Goal: Information Seeking & Learning: Learn about a topic

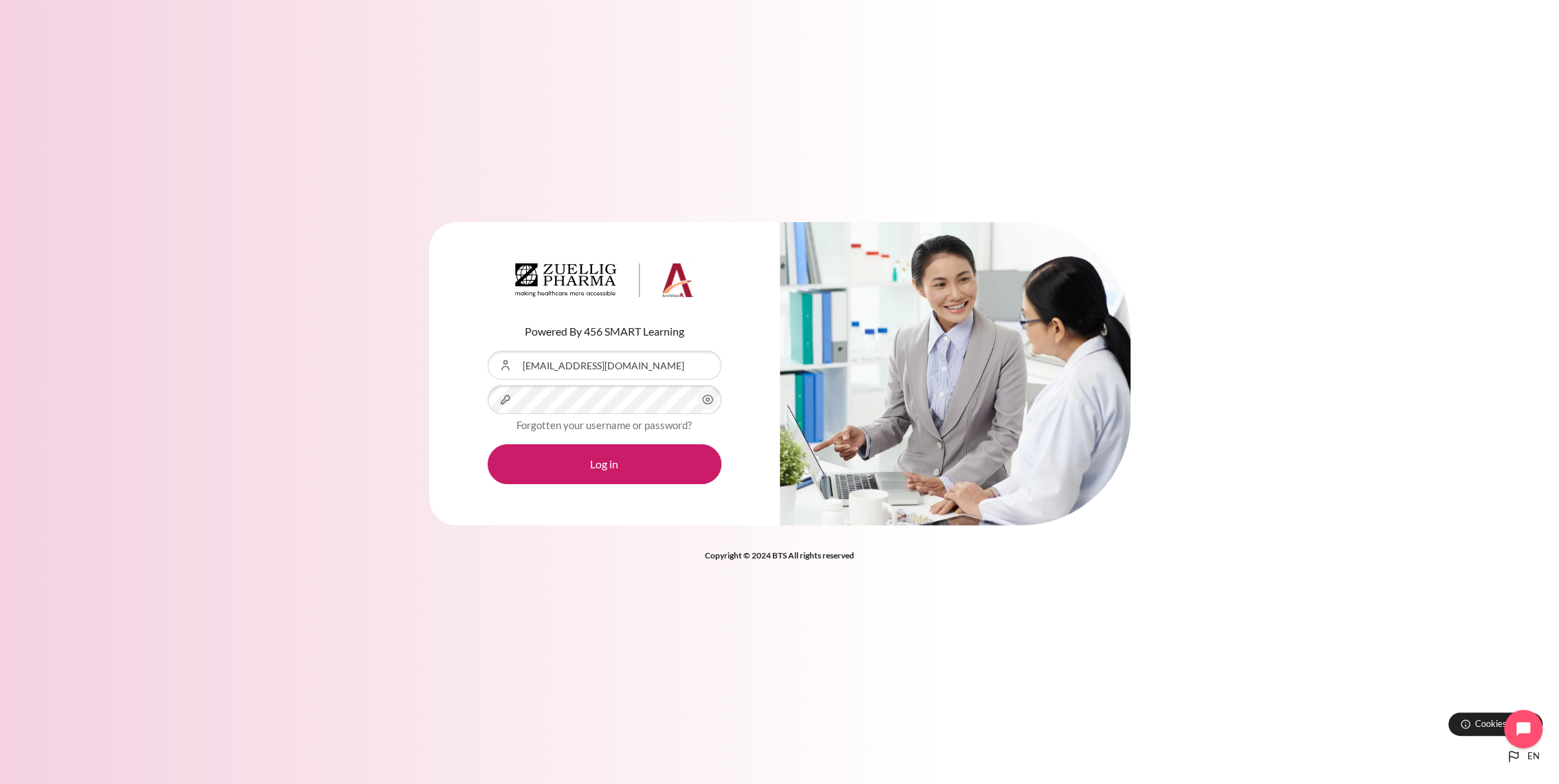
click at [487, 444] on button "Log in" at bounding box center [604, 463] width 233 height 40
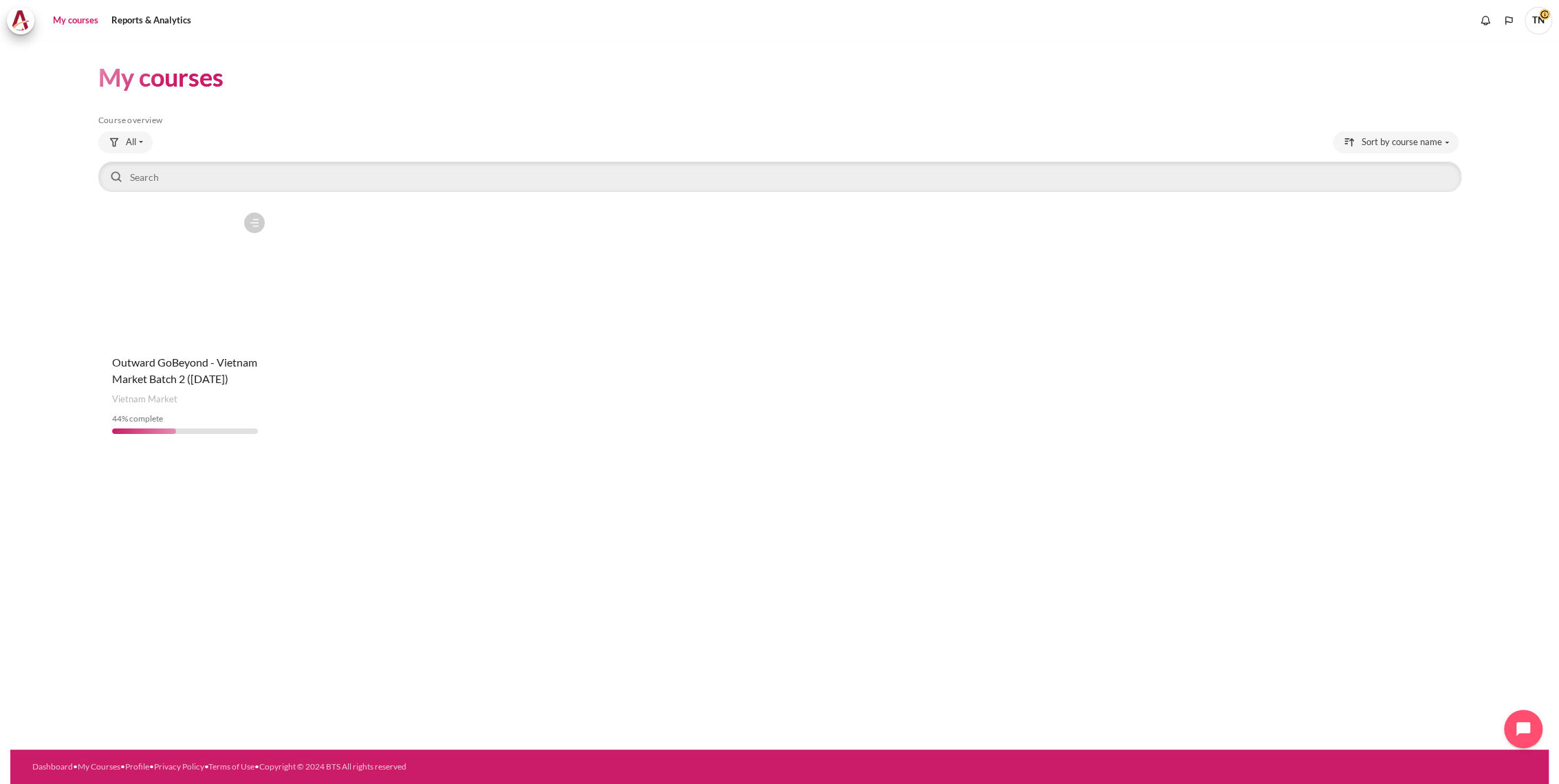
click at [226, 337] on figure "Content" at bounding box center [184, 274] width 173 height 138
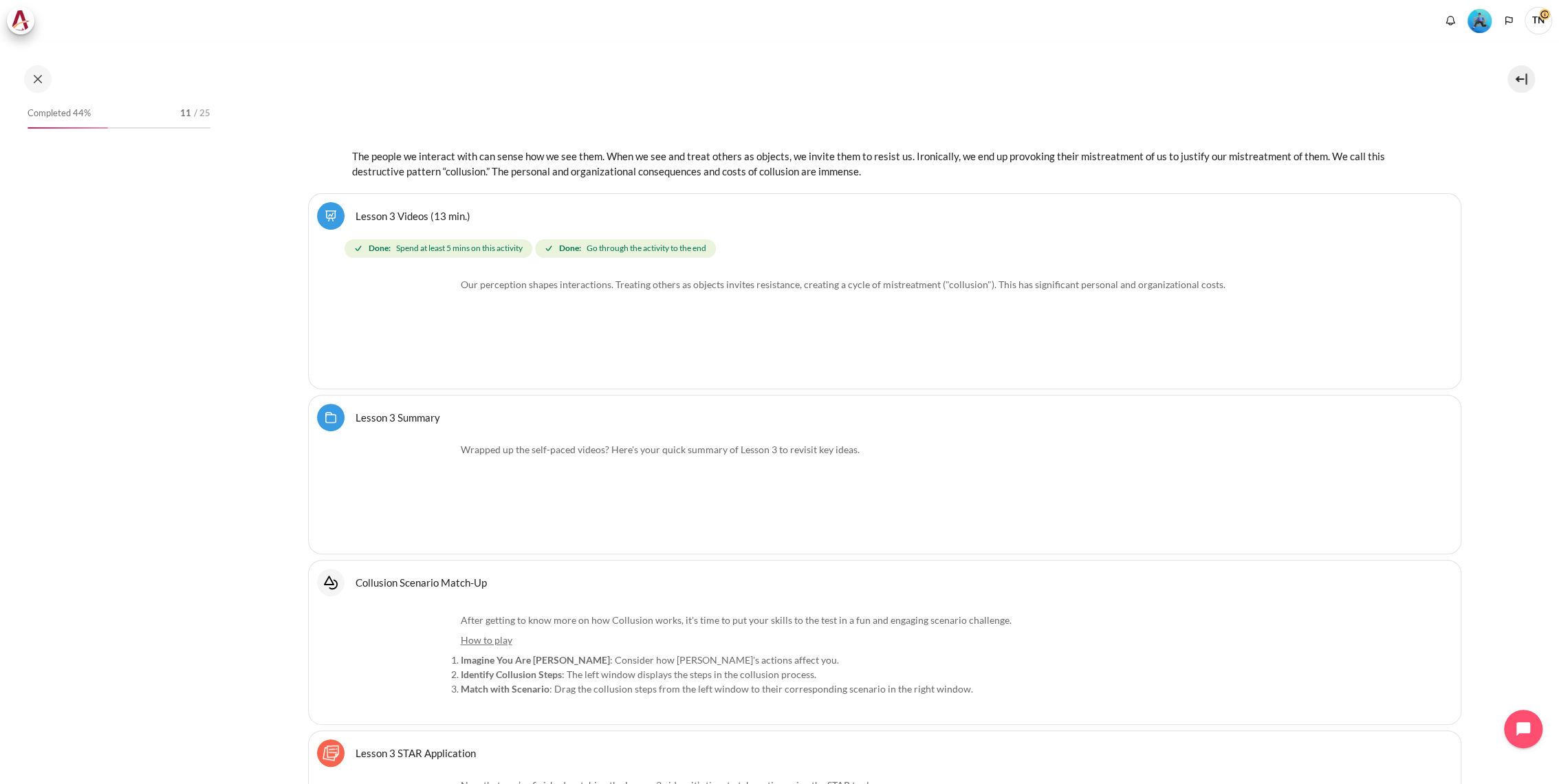
scroll to position [5004, 0]
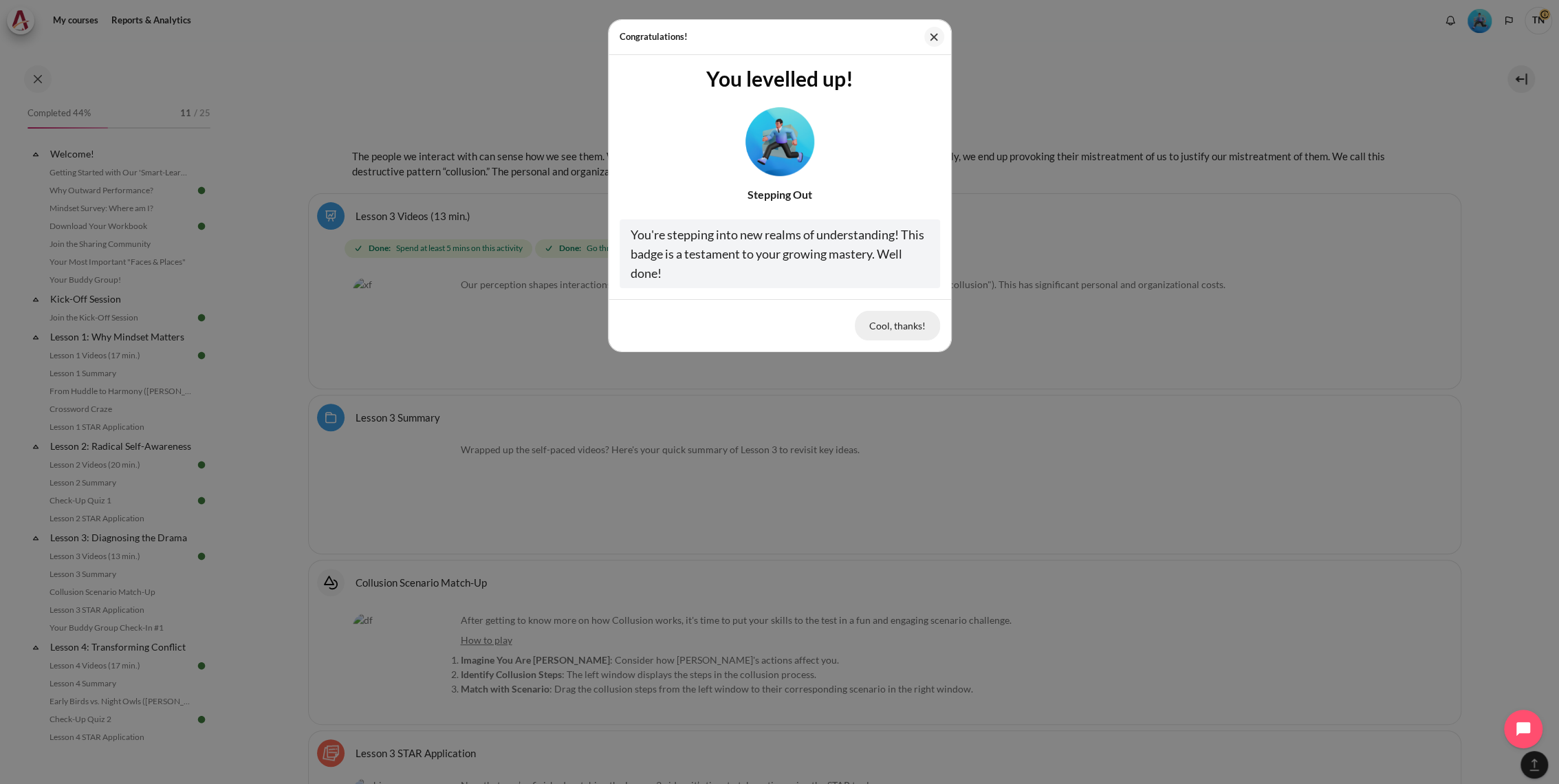
click at [902, 329] on button "Cool, thanks!" at bounding box center [898, 325] width 85 height 29
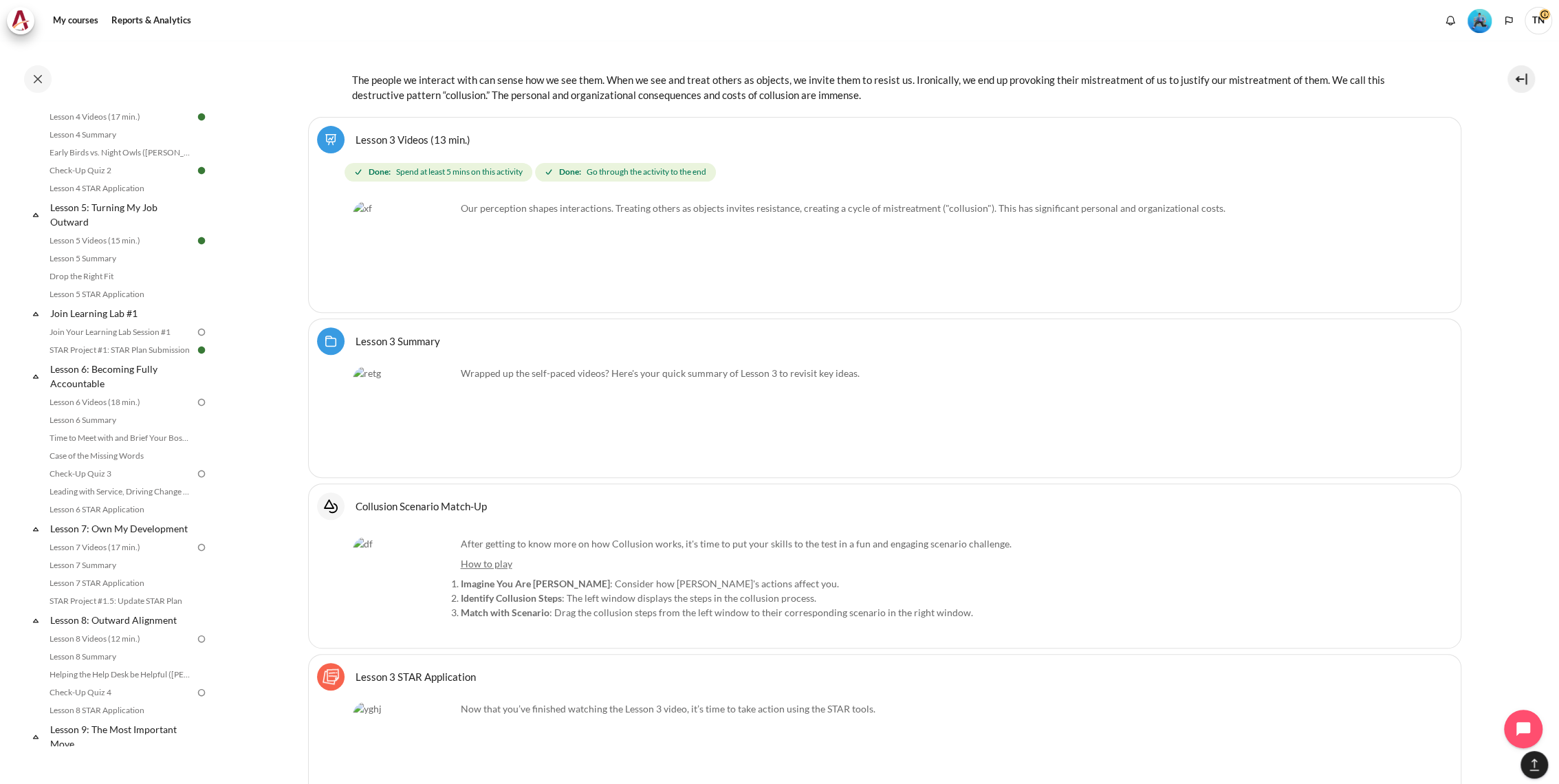
scroll to position [535, 0]
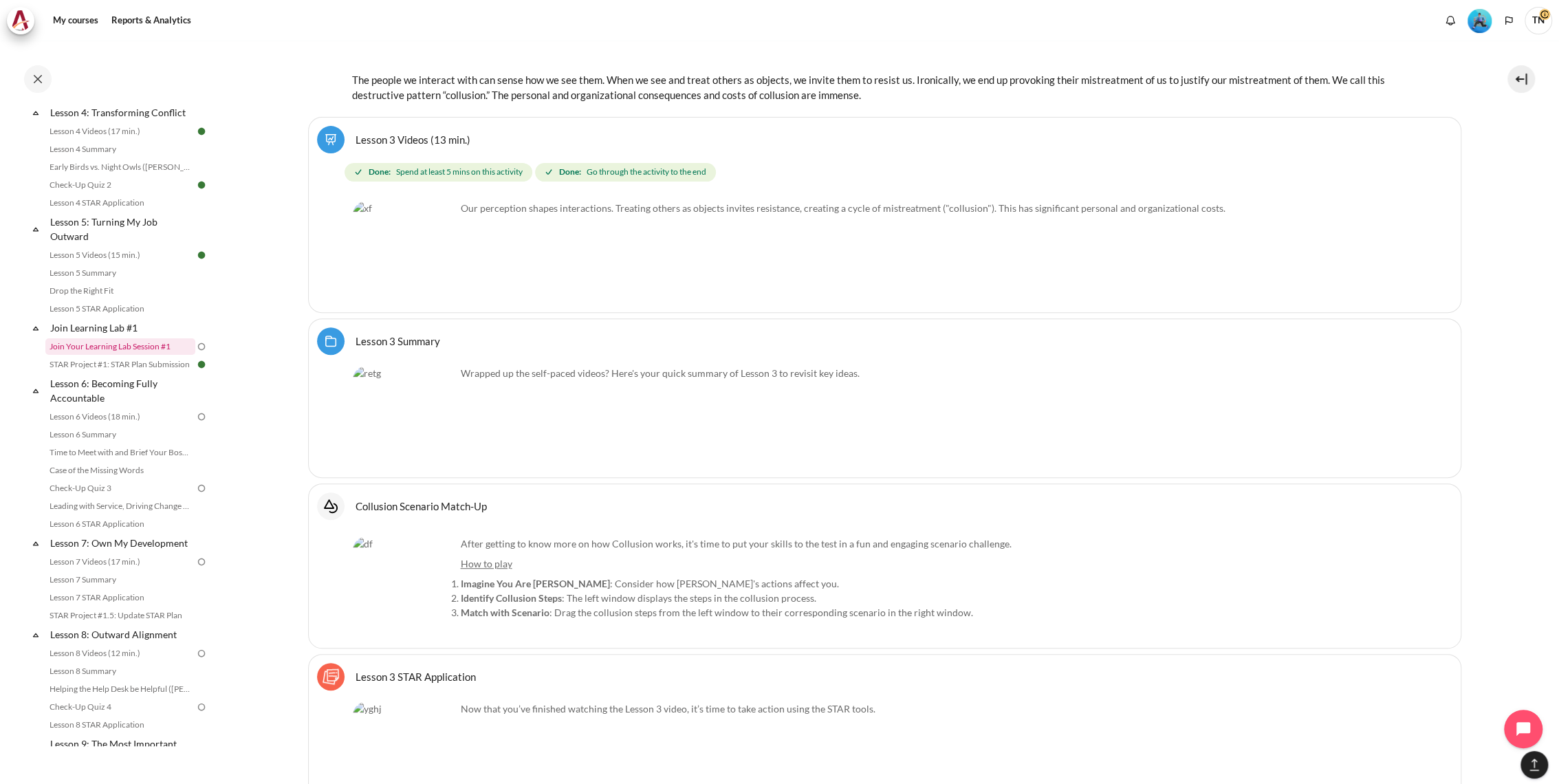
click at [140, 355] on link "Join Your Learning Lab Session #1" at bounding box center [120, 347] width 150 height 17
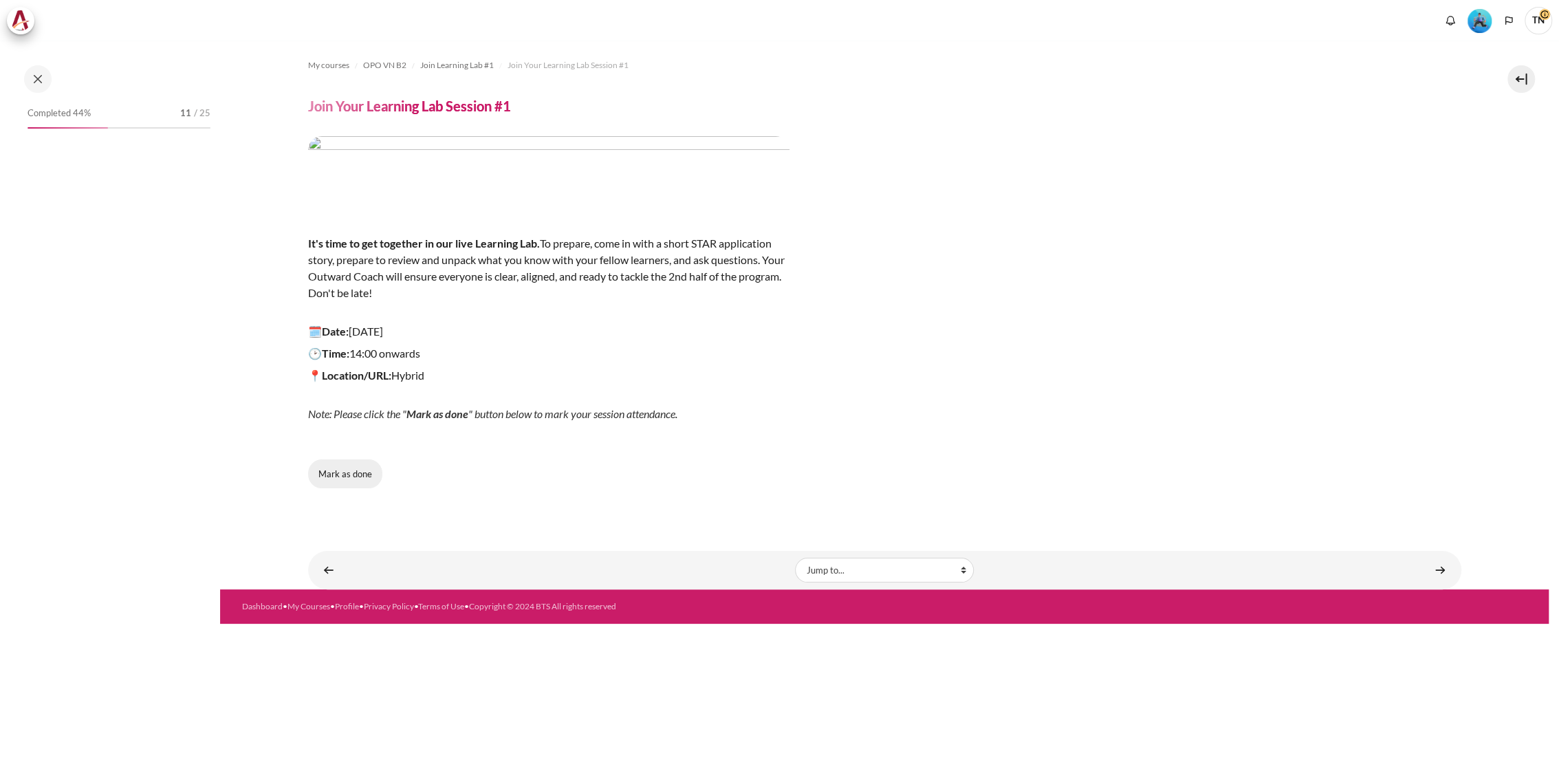
click at [360, 479] on button "Mark as done" at bounding box center [345, 474] width 74 height 29
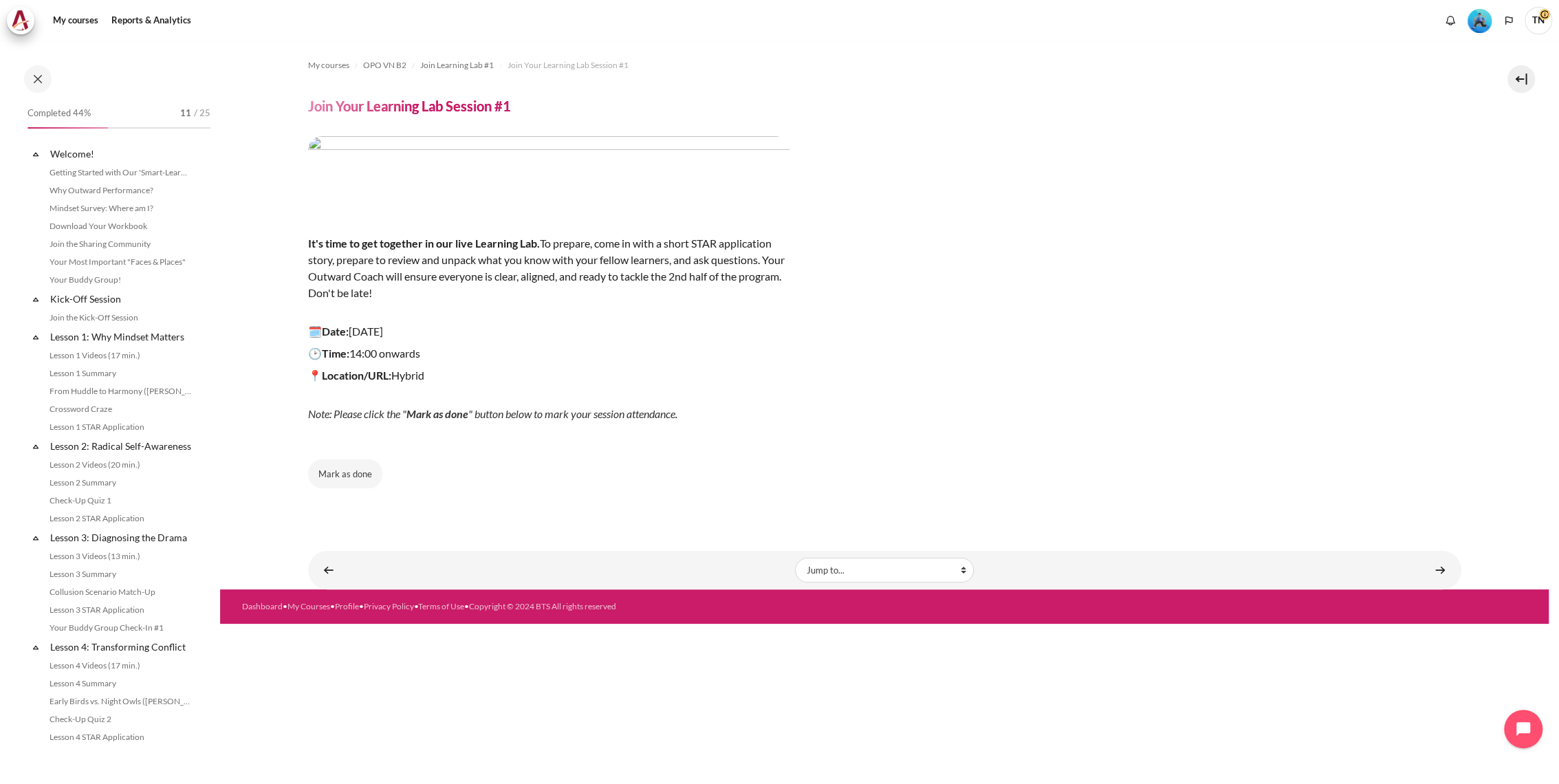
scroll to position [469, 0]
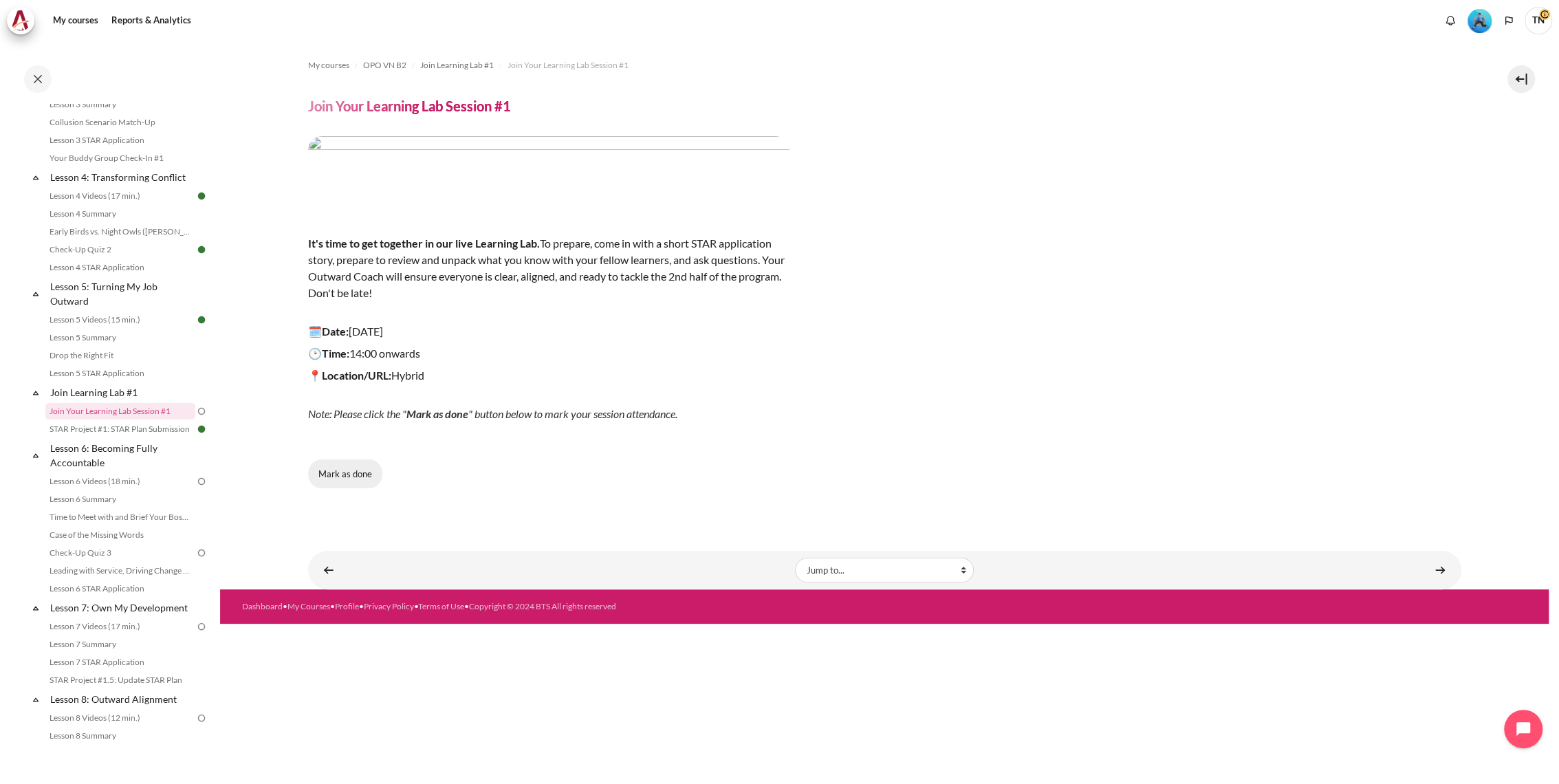
click at [330, 483] on button "Mark as done" at bounding box center [345, 474] width 74 height 29
click at [1444, 572] on link "Content" at bounding box center [1440, 570] width 28 height 27
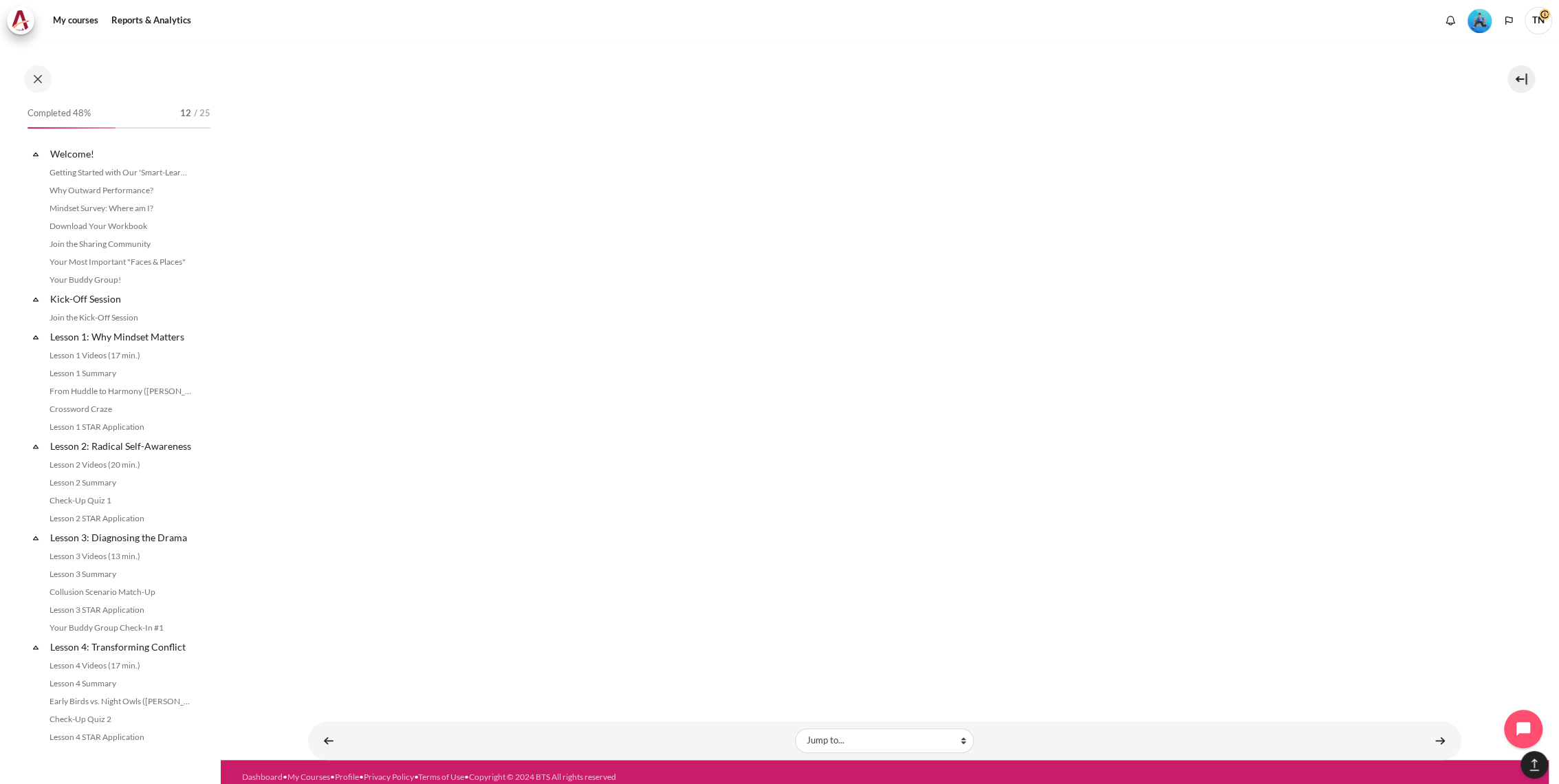
scroll to position [488, 0]
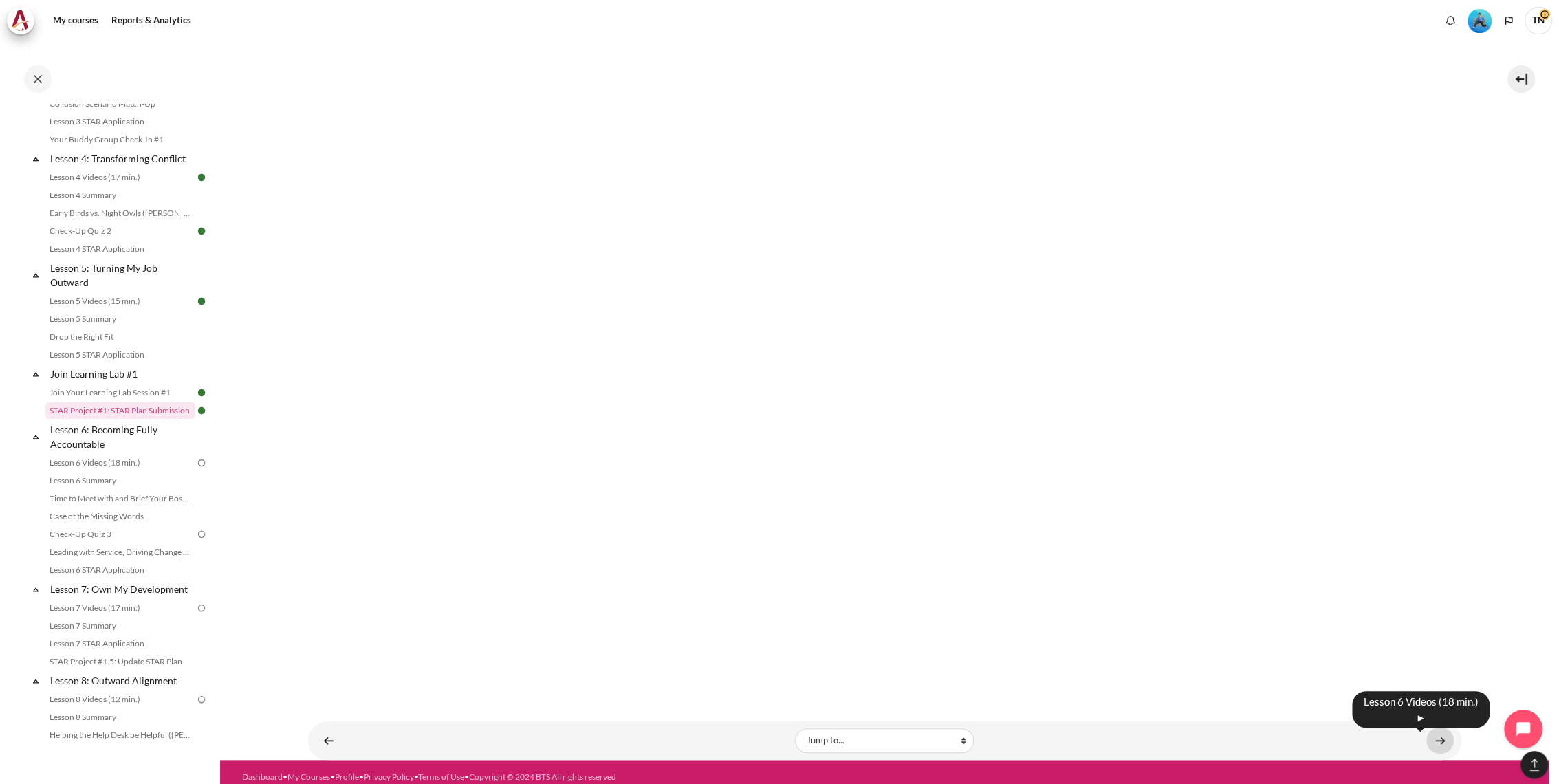
click at [1435, 729] on link "Content" at bounding box center [1440, 740] width 28 height 27
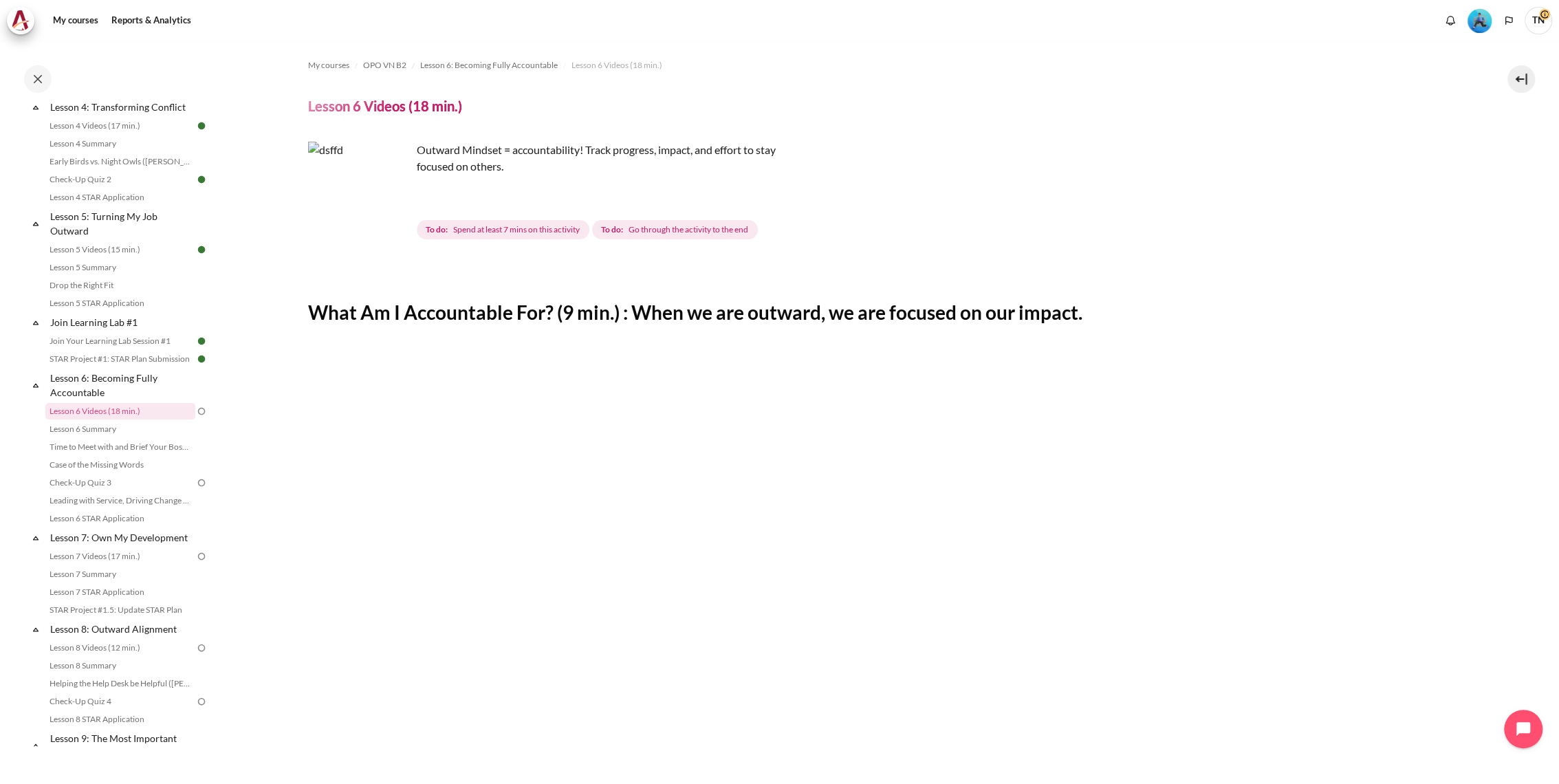
click at [1478, 26] on img "Level #3" at bounding box center [1479, 21] width 24 height 24
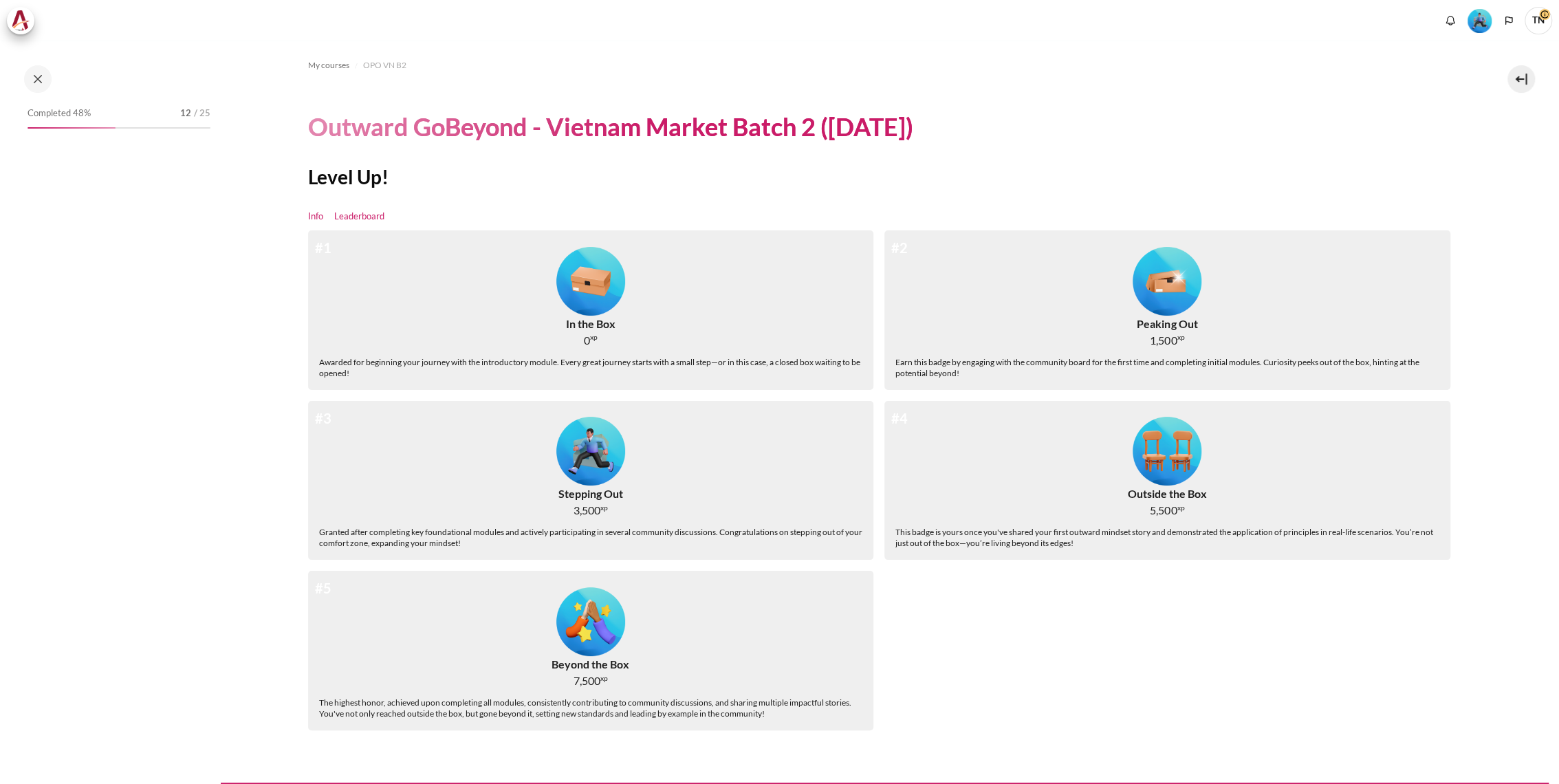
click at [346, 217] on link "Leaderboard" at bounding box center [359, 217] width 50 height 14
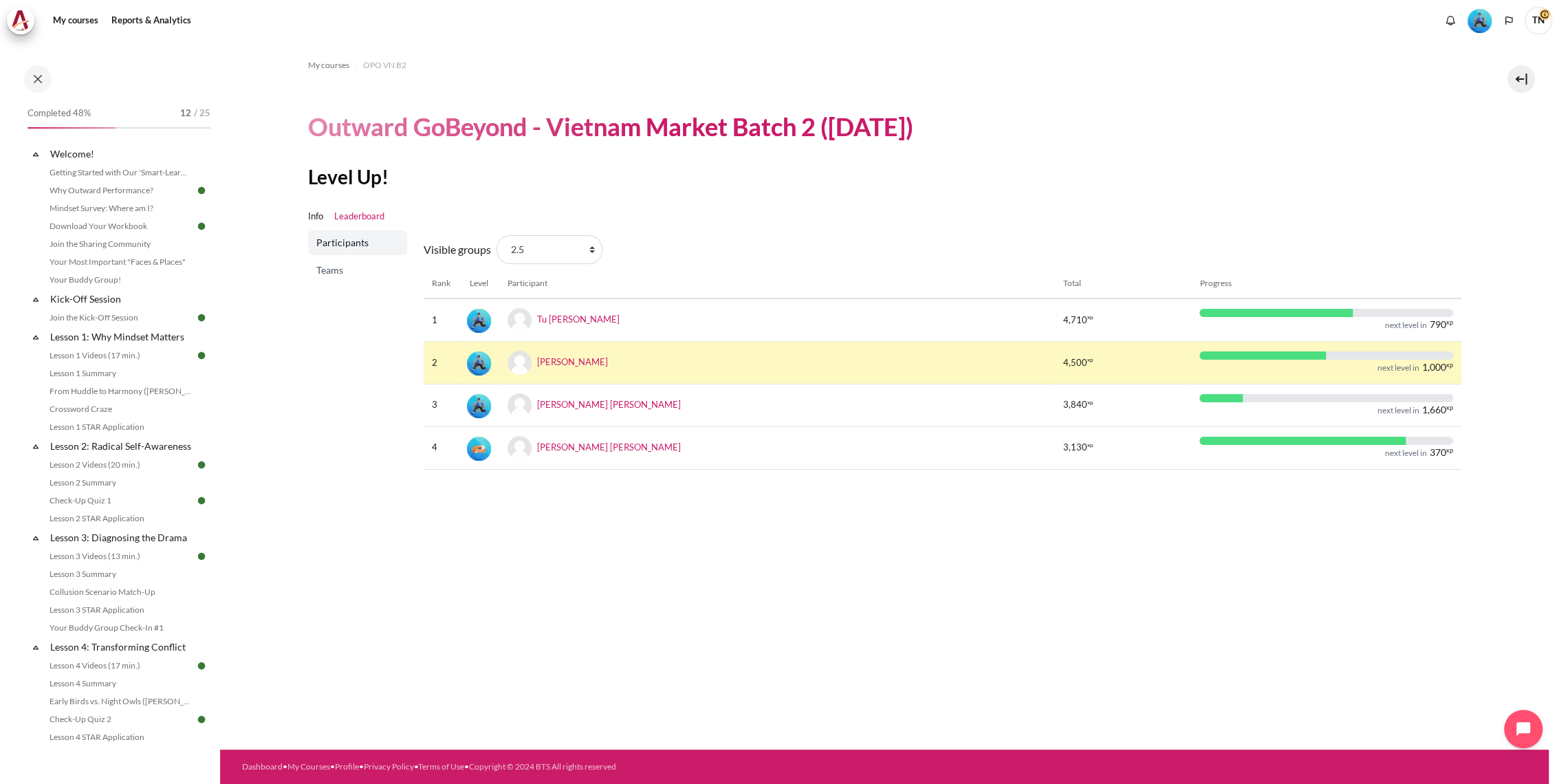
click at [340, 277] on link "Teams" at bounding box center [357, 270] width 99 height 25
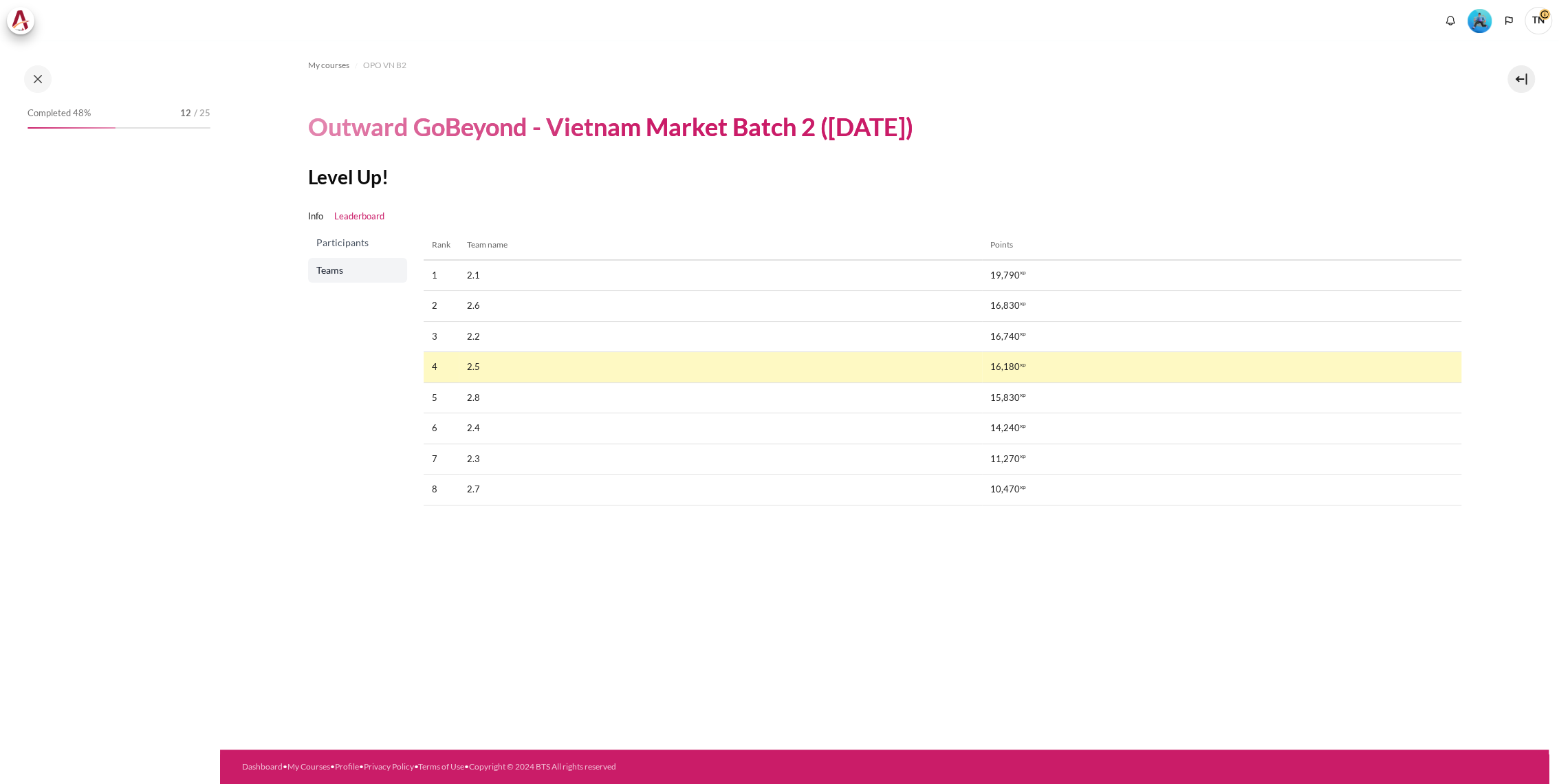
click at [351, 244] on span "Participants" at bounding box center [359, 243] width 85 height 14
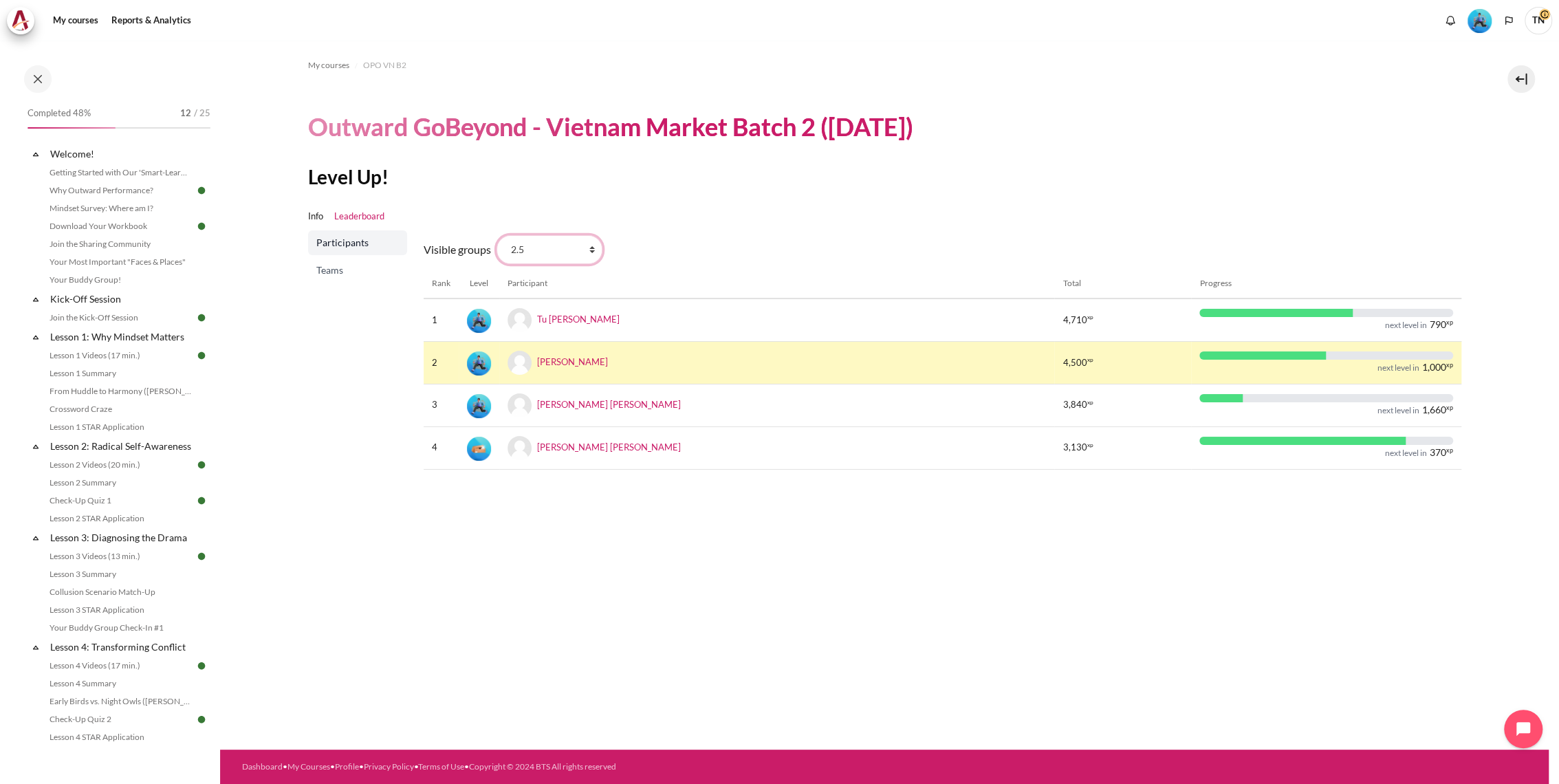
click at [590, 249] on select "All participants 2.5 2.1 2.2 2.3 2.4 2.6 2.7 2.8" at bounding box center [549, 249] width 106 height 29
select select "4944"
click at [497, 235] on select "All participants 2.5 2.1 2.2 2.3 2.4 2.6 2.7 2.8" at bounding box center [549, 249] width 106 height 29
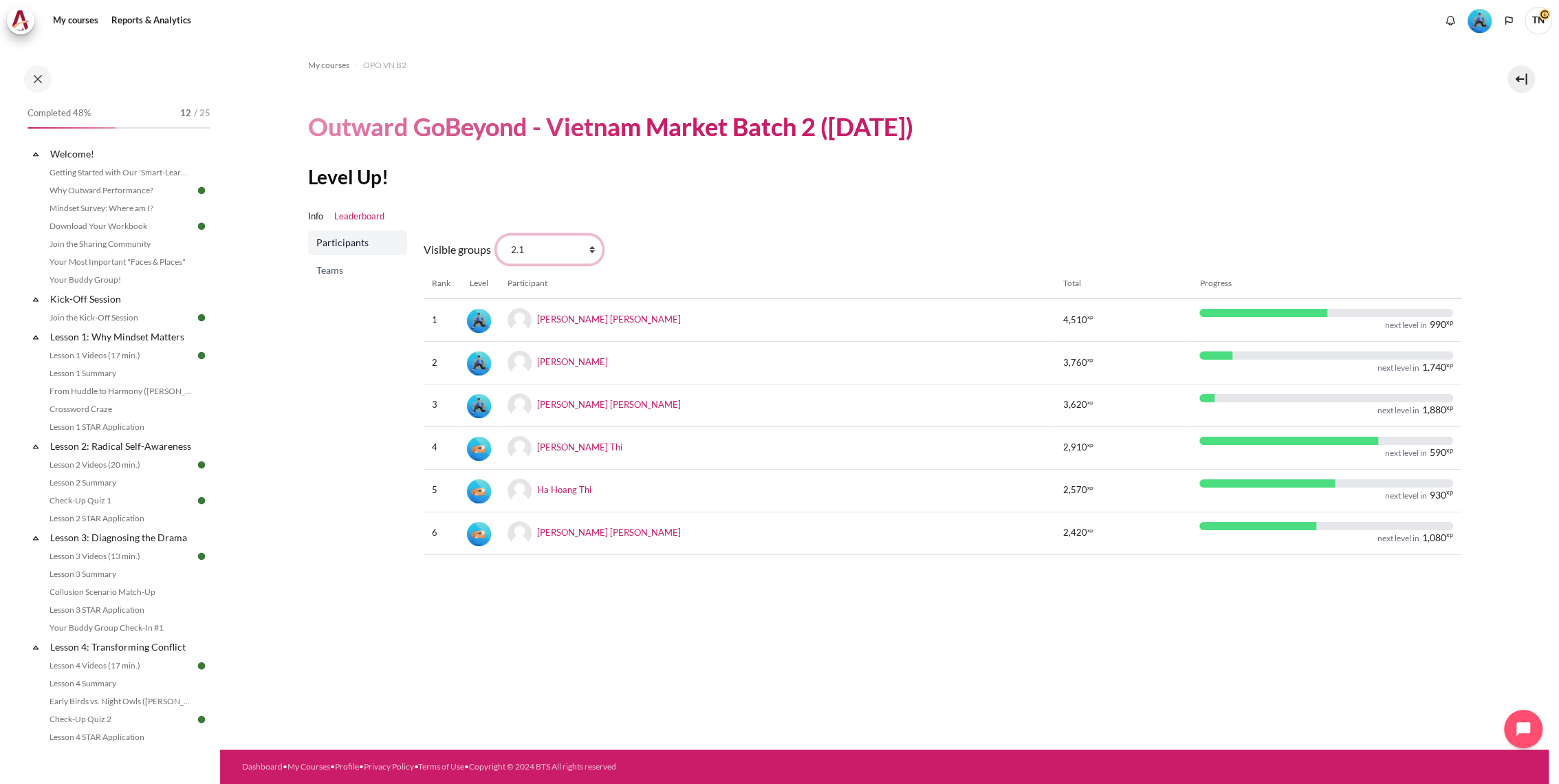
click at [572, 248] on select "All participants 2.5 2.1 2.2 2.3 2.4 2.6 2.7 2.8" at bounding box center [549, 249] width 106 height 29
select select "4948"
click at [497, 235] on select "All participants 2.5 2.1 2.2 2.3 2.4 2.6 2.7 2.8" at bounding box center [549, 249] width 106 height 29
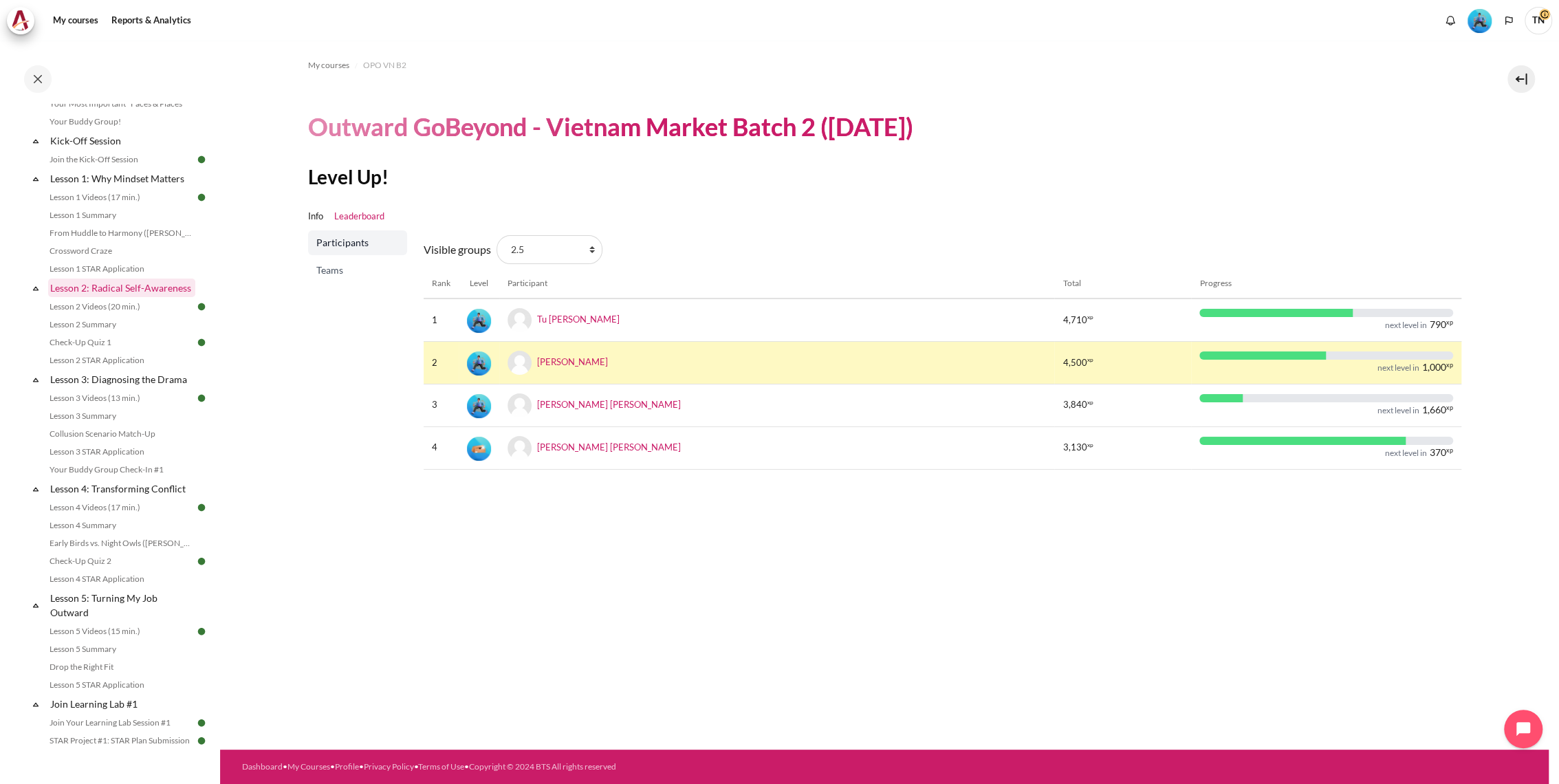
scroll to position [229, 0]
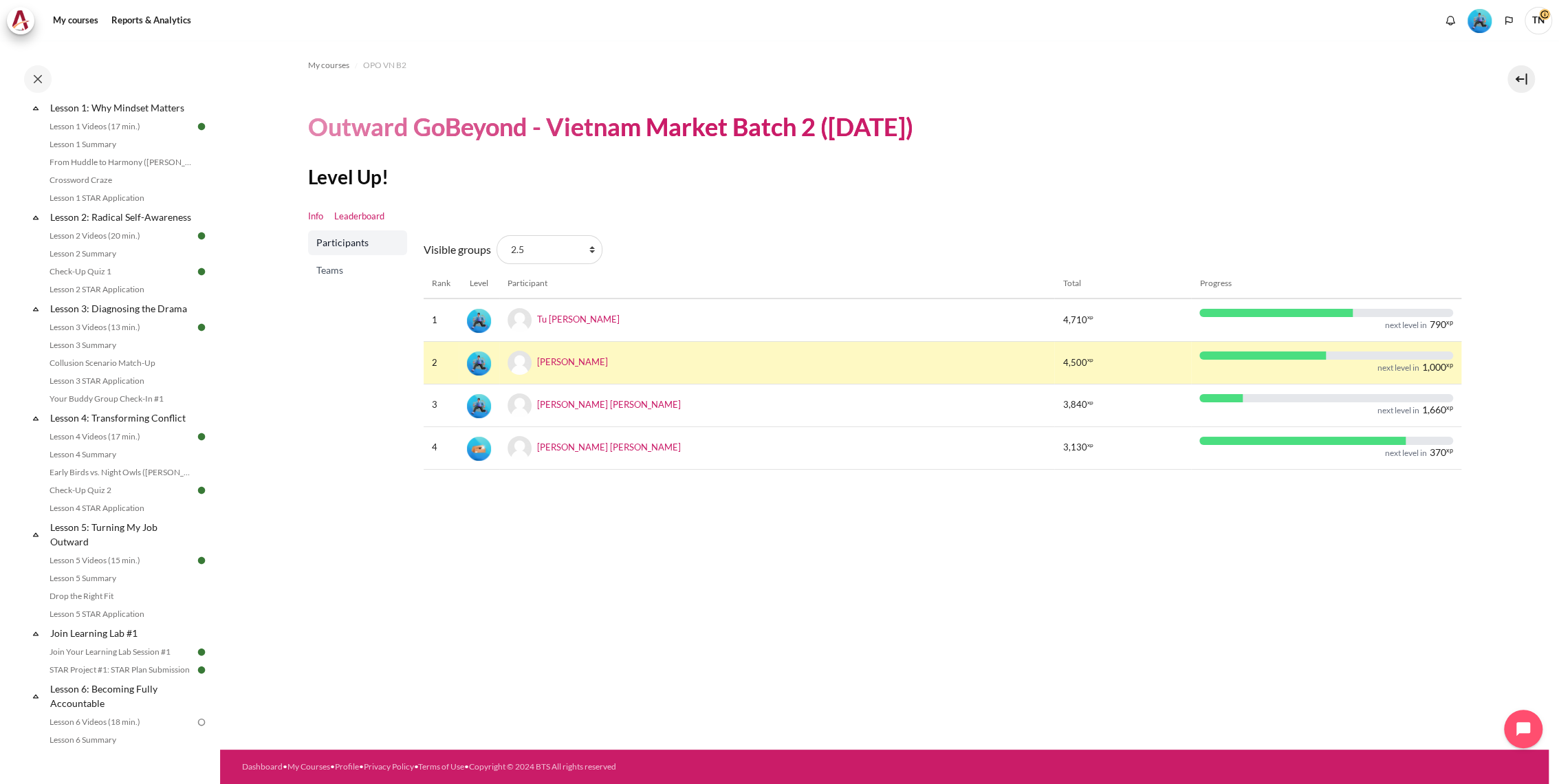
click at [318, 219] on link "Info" at bounding box center [316, 217] width 15 height 14
